Goal: Find contact information: Find contact information

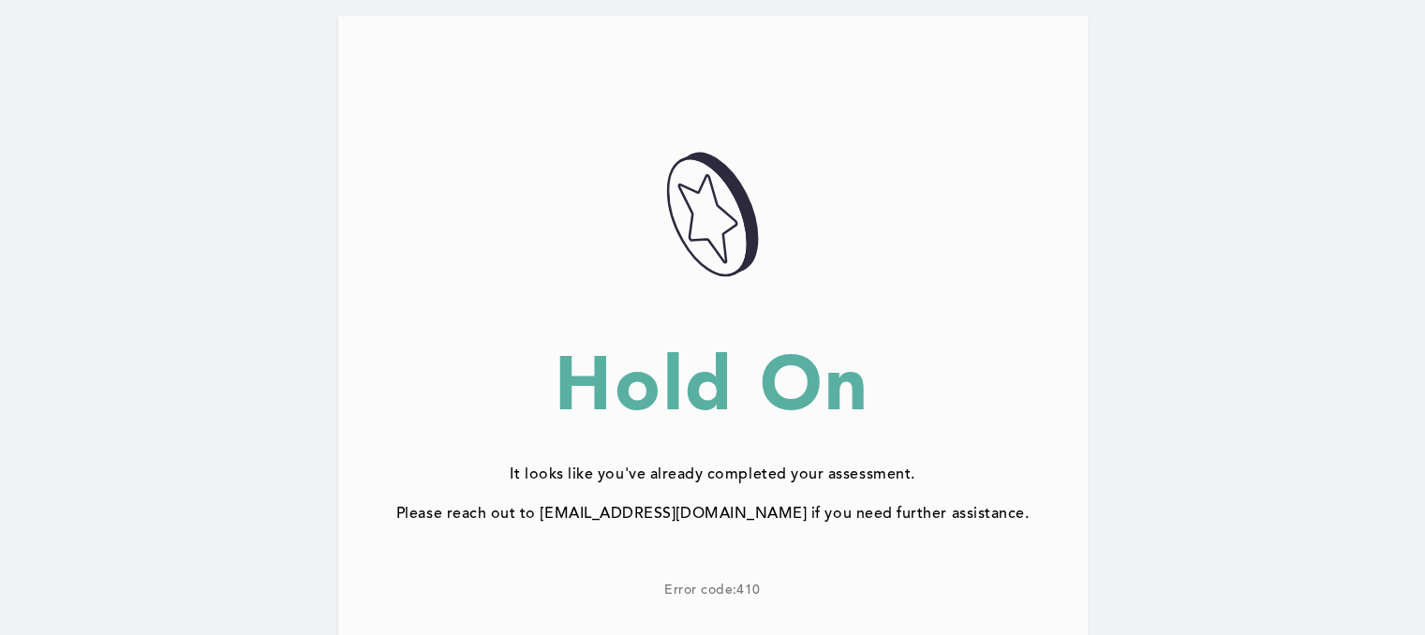
scroll to position [255, 0]
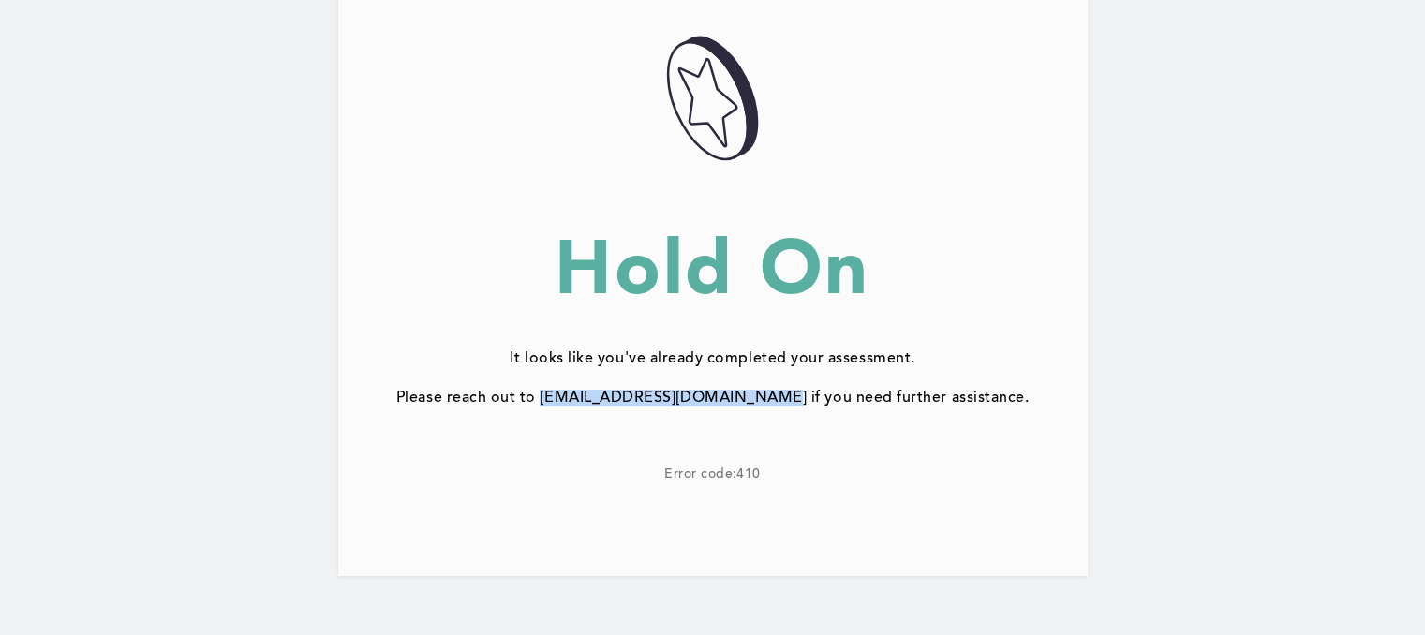
drag, startPoint x: 566, startPoint y: 394, endPoint x: 775, endPoint y: 394, distance: 208.9
click at [775, 394] on div "Please reach out to [EMAIL_ADDRESS][DOMAIN_NAME] if you need further assistance." at bounding box center [712, 398] width 749 height 17
copy div "support@correlation-one.com"
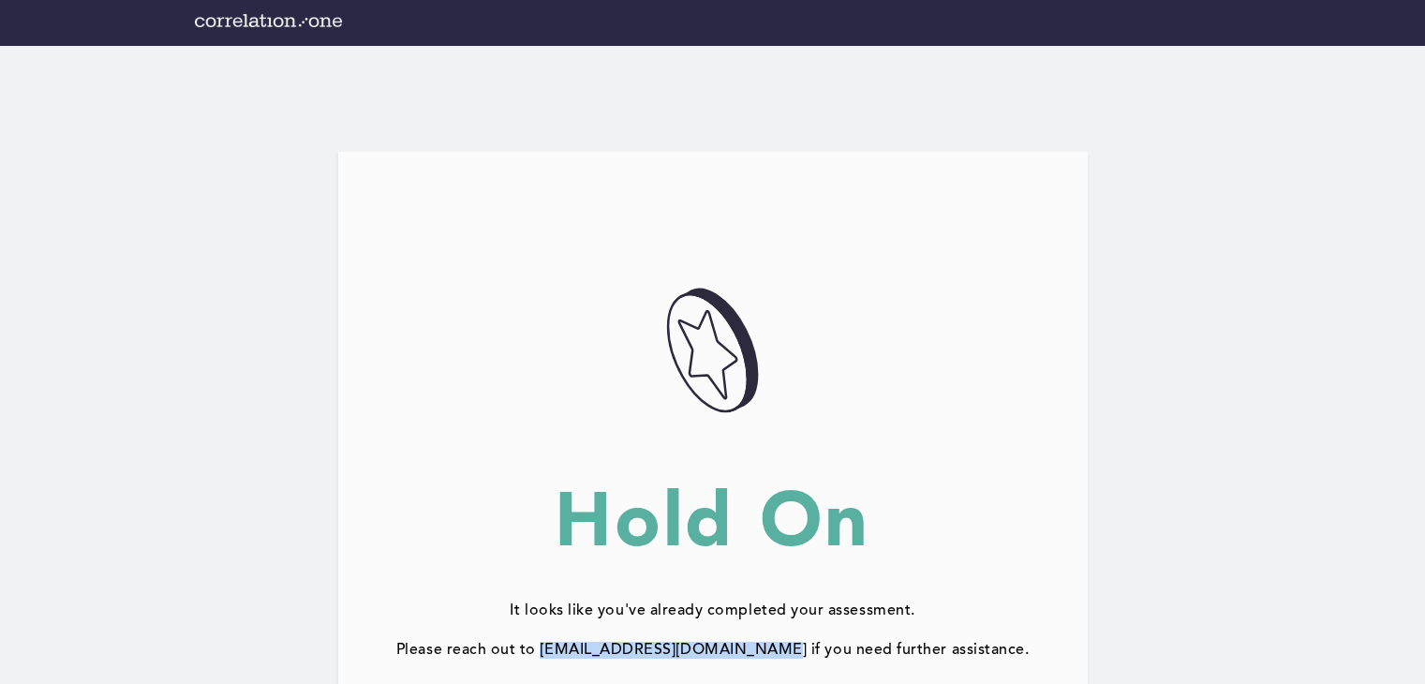
scroll to position [0, 0]
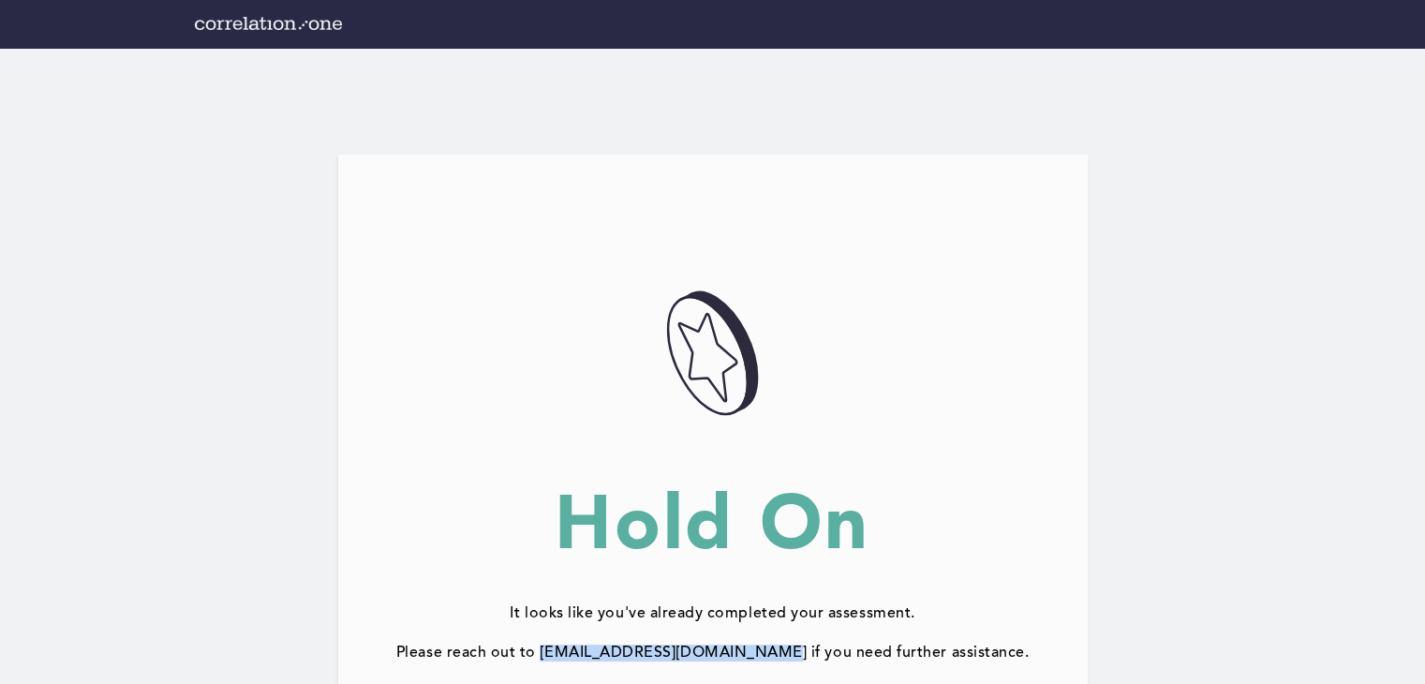
click at [280, 21] on img at bounding box center [268, 23] width 147 height 13
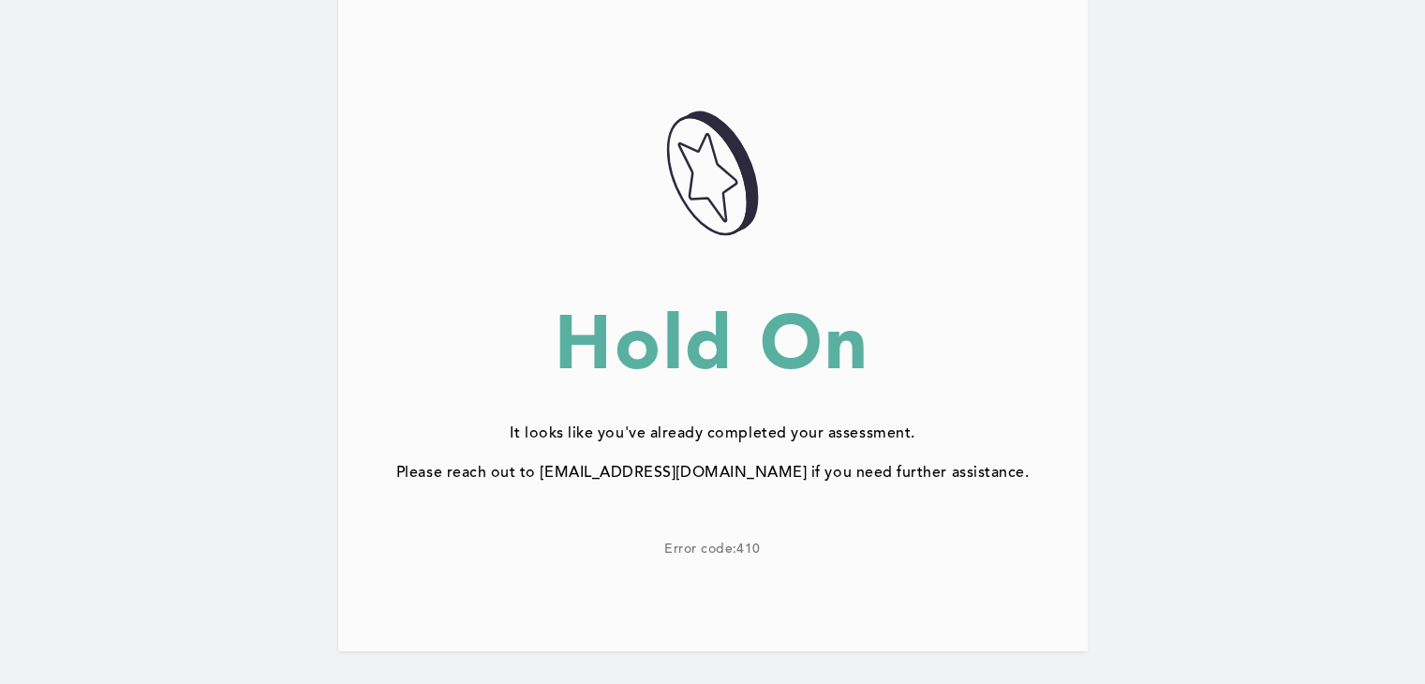
scroll to position [179, 0]
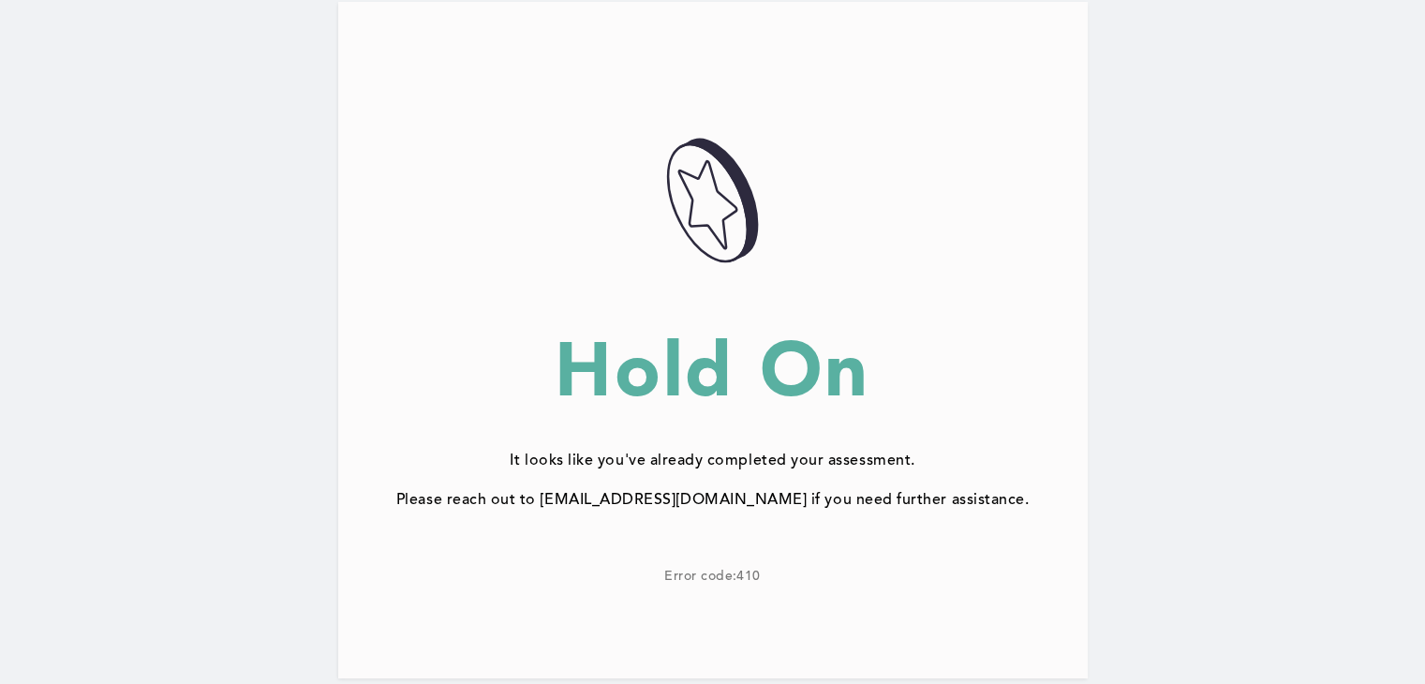
scroll to position [172, 0]
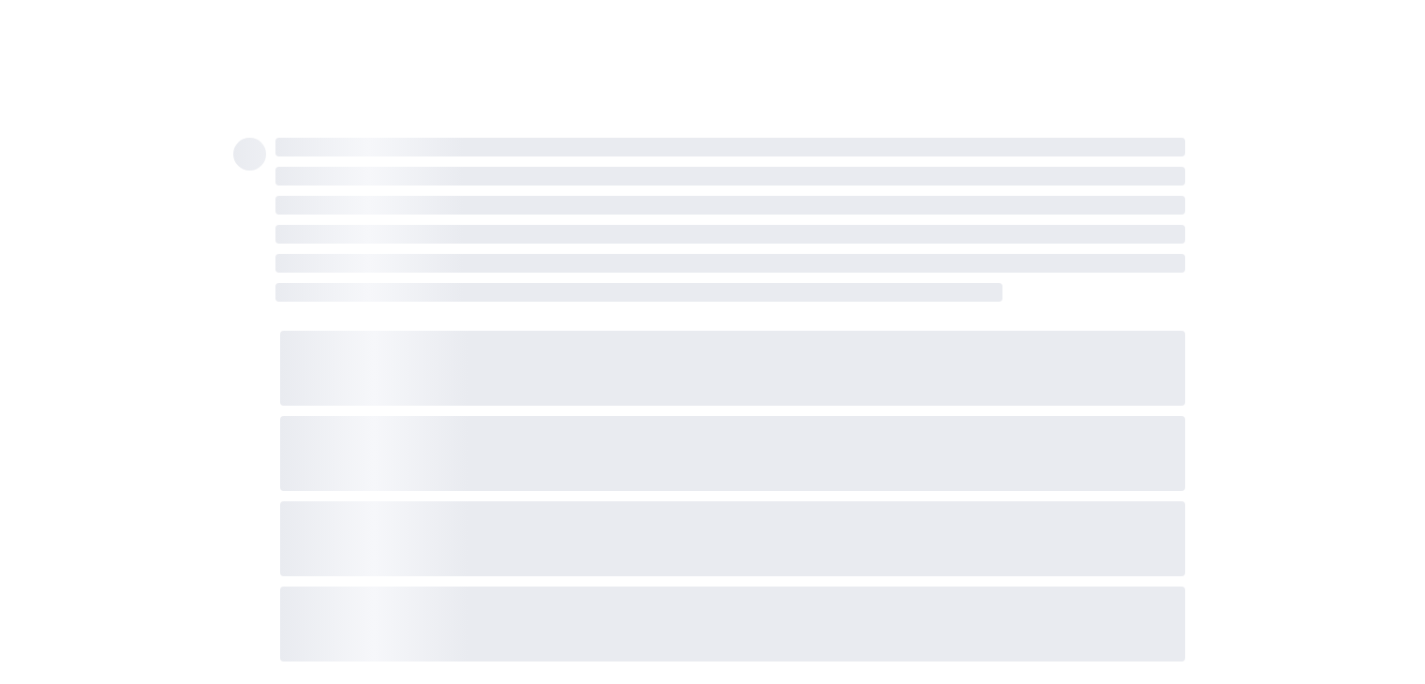
scroll to position [141, 0]
